Goal: Navigation & Orientation: Find specific page/section

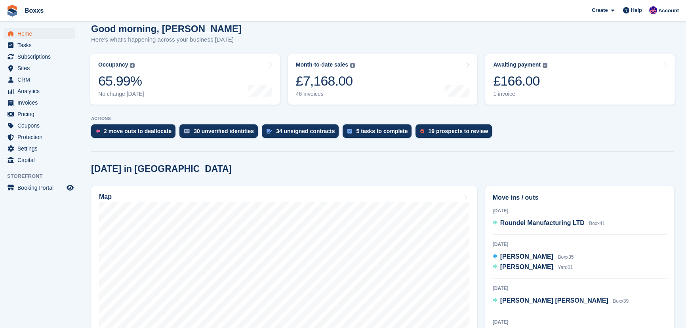
scroll to position [108, 0]
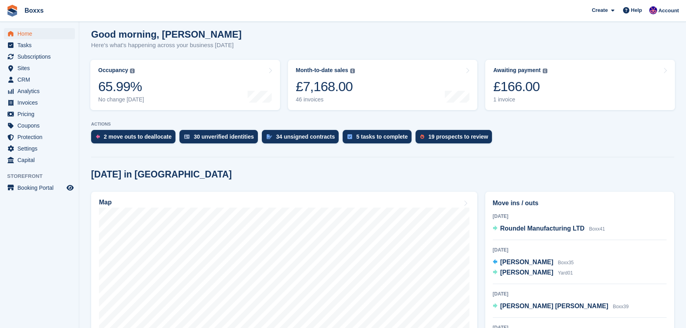
scroll to position [144, 0]
